Goal: Complete application form: Complete application form

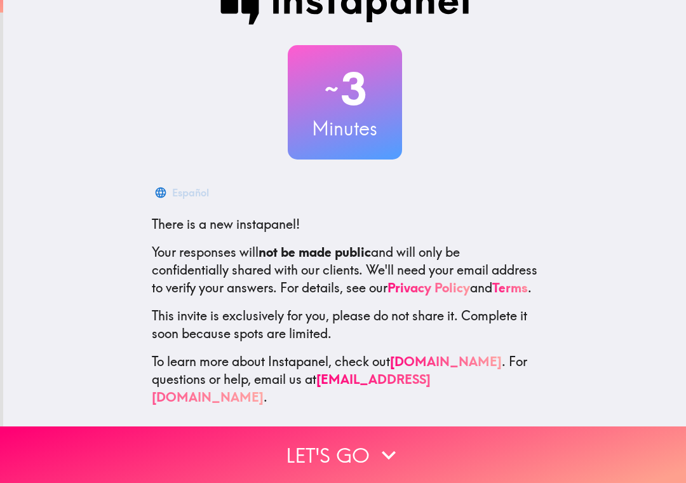
scroll to position [36, 0]
click at [608, 448] on button "Let's go" at bounding box center [343, 454] width 686 height 57
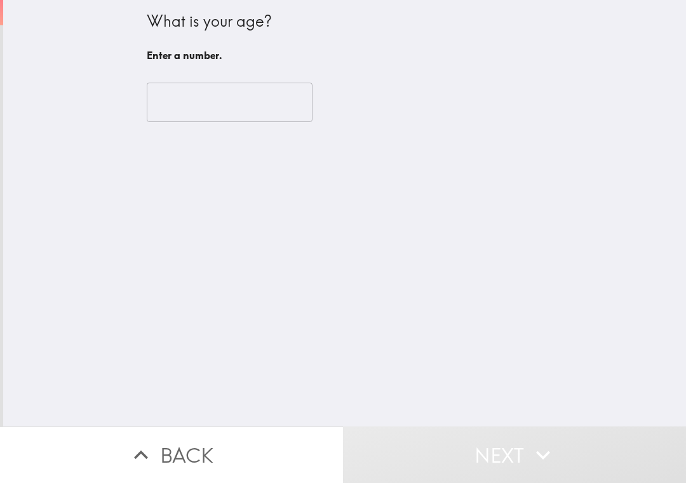
click at [180, 116] on input "number" at bounding box center [230, 102] width 166 height 39
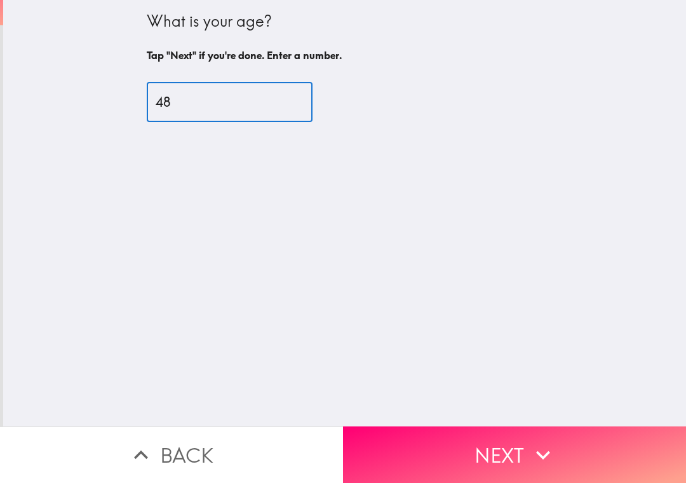
type input "48"
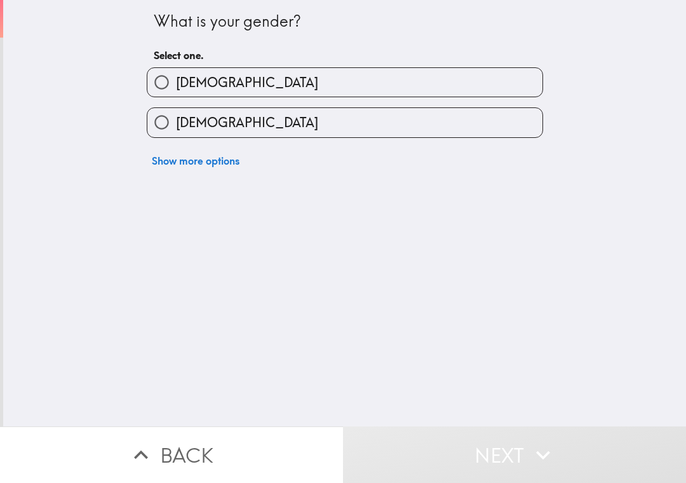
click at [492, 128] on label "[DEMOGRAPHIC_DATA]" at bounding box center [344, 122] width 395 height 29
click at [176, 128] on input "[DEMOGRAPHIC_DATA]" at bounding box center [161, 122] width 29 height 29
radio input "true"
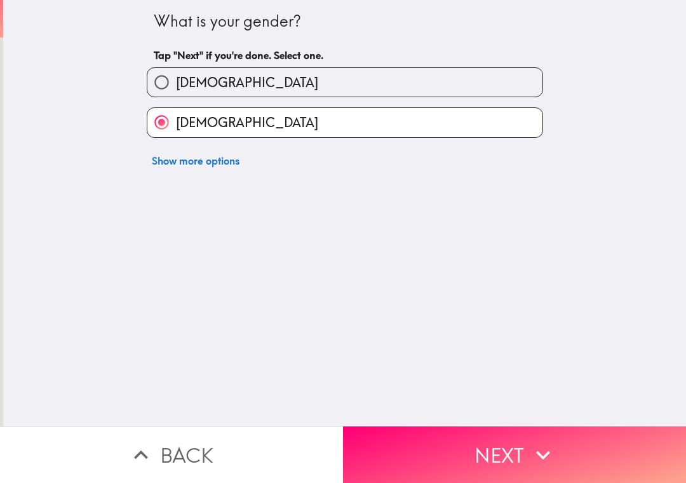
click at [571, 461] on button "Next" at bounding box center [514, 454] width 343 height 57
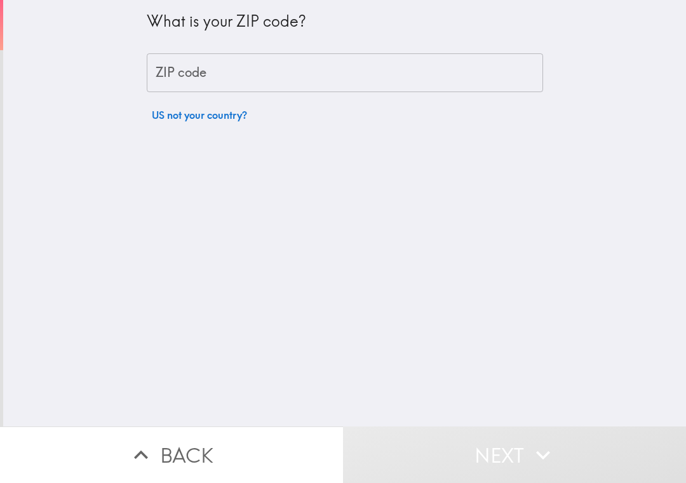
click at [481, 76] on input "ZIP code" at bounding box center [345, 72] width 396 height 39
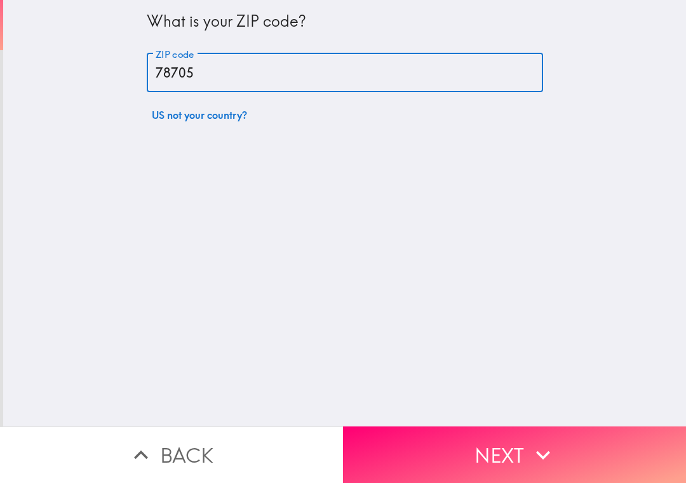
type input "78705"
click at [684, 130] on div "What is your ZIP code? ZIP code 78705 ZIP code US not your country?" at bounding box center [344, 213] width 683 height 426
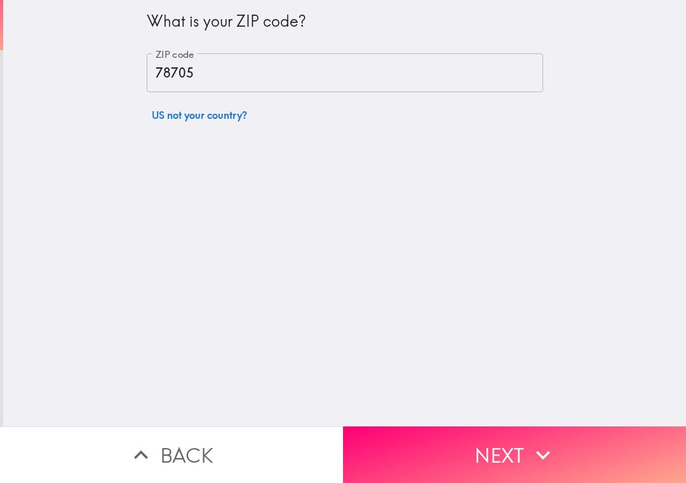
click at [586, 471] on button "Next" at bounding box center [514, 454] width 343 height 57
click at [574, 462] on button "Next" at bounding box center [514, 454] width 343 height 57
